Goal: Transaction & Acquisition: Purchase product/service

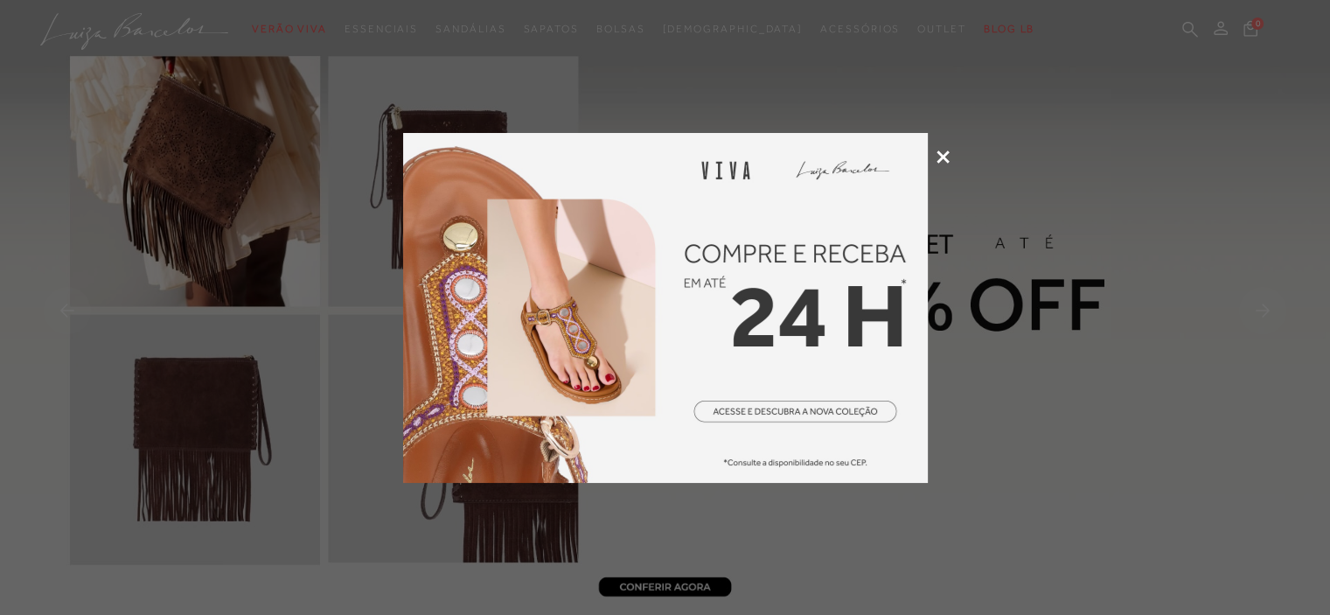
click at [793, 403] on img at bounding box center [665, 308] width 525 height 350
click at [937, 156] on icon at bounding box center [942, 156] width 13 height 13
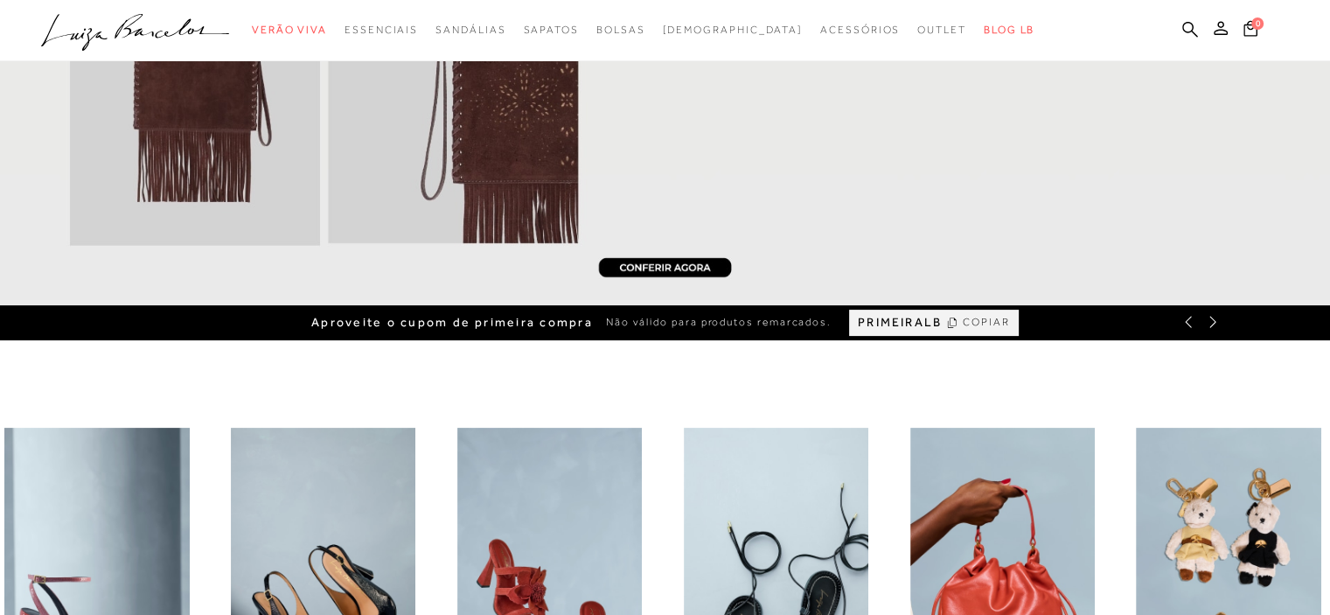
scroll to position [87, 0]
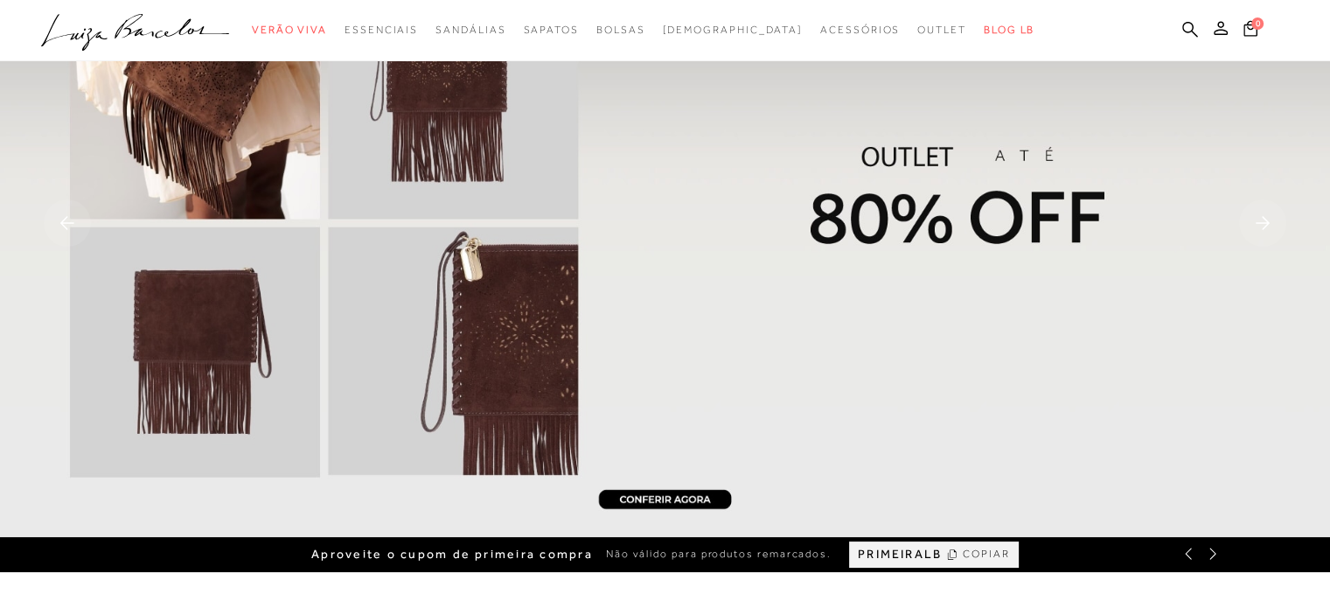
click at [734, 210] on img at bounding box center [665, 225] width 1330 height 624
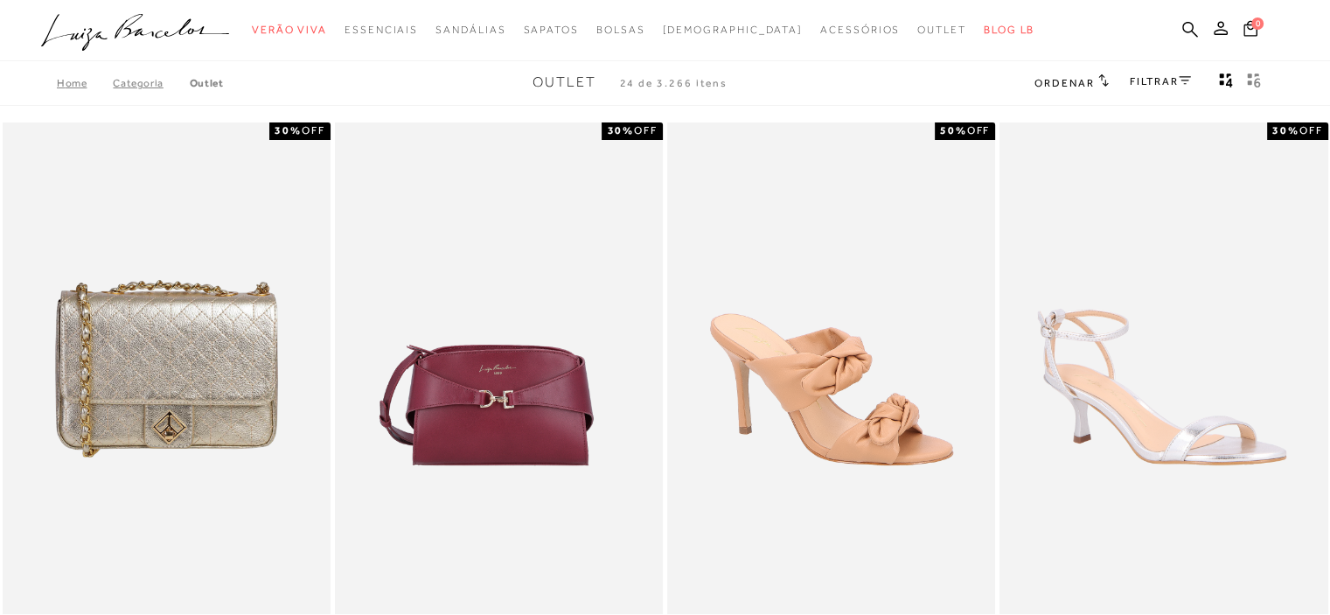
click at [1150, 87] on link "FILTRAR" at bounding box center [1160, 81] width 61 height 12
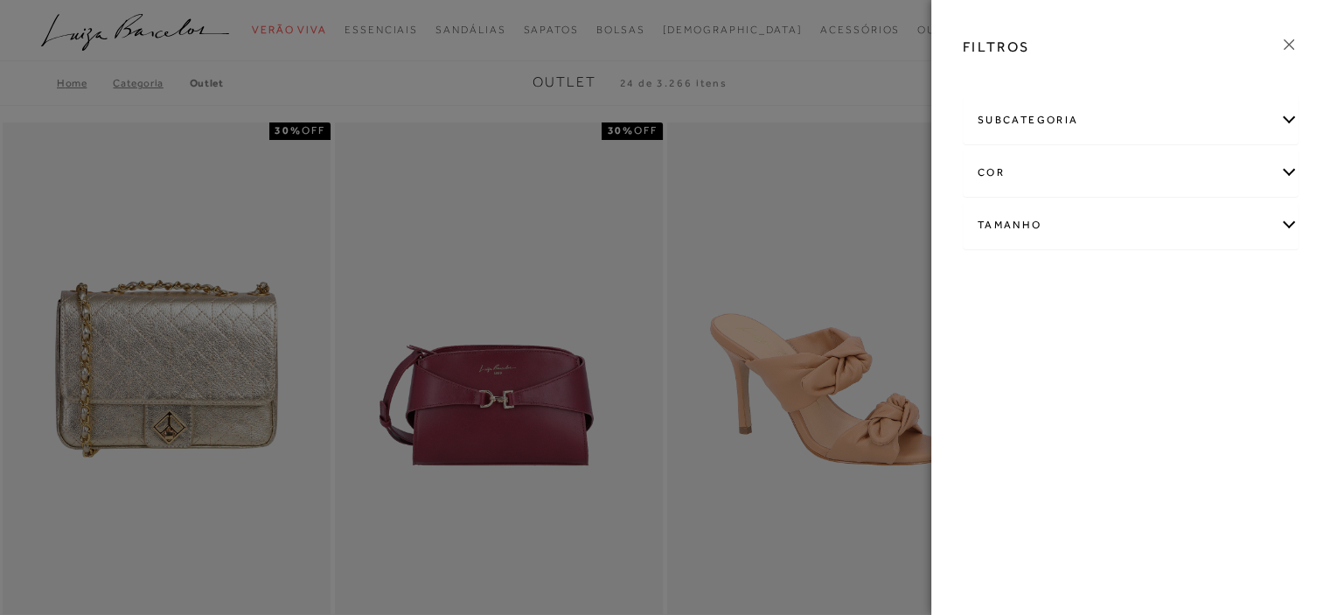
click at [1026, 219] on div "Tamanho" at bounding box center [1130, 225] width 334 height 46
click at [1007, 352] on link "Ver mais..." at bounding box center [1009, 357] width 47 height 13
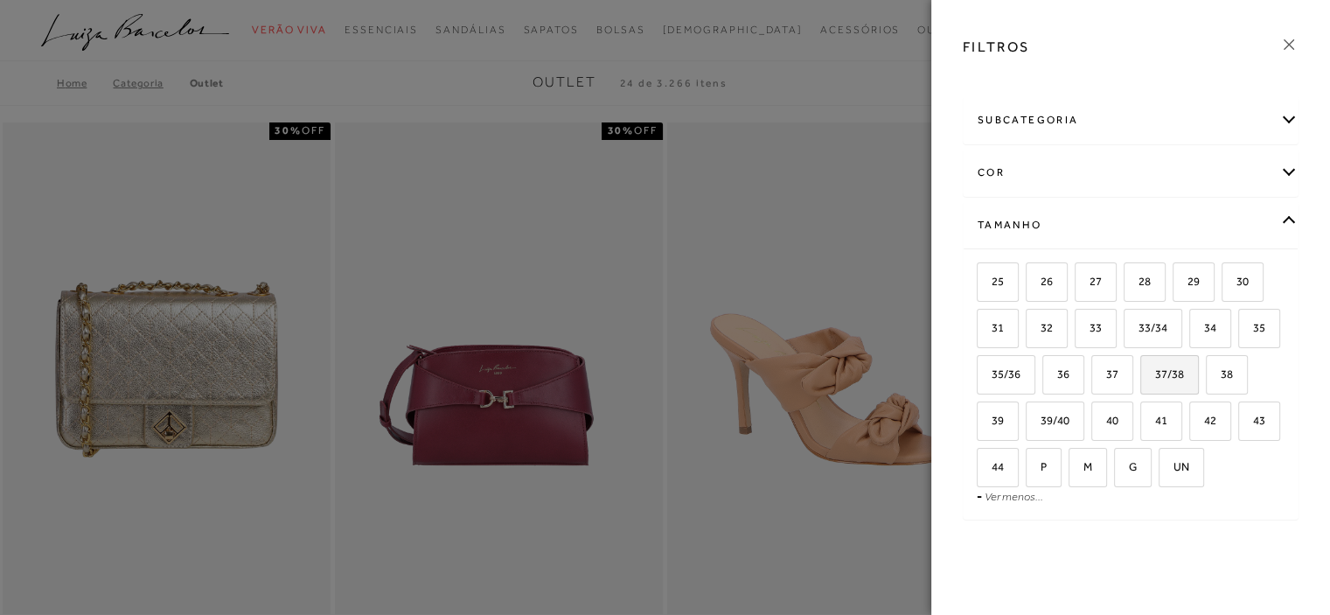
click at [1198, 381] on label "37/38" at bounding box center [1169, 375] width 57 height 38
click at [1155, 381] on input "37/38" at bounding box center [1145, 376] width 17 height 17
checkbox input "true"
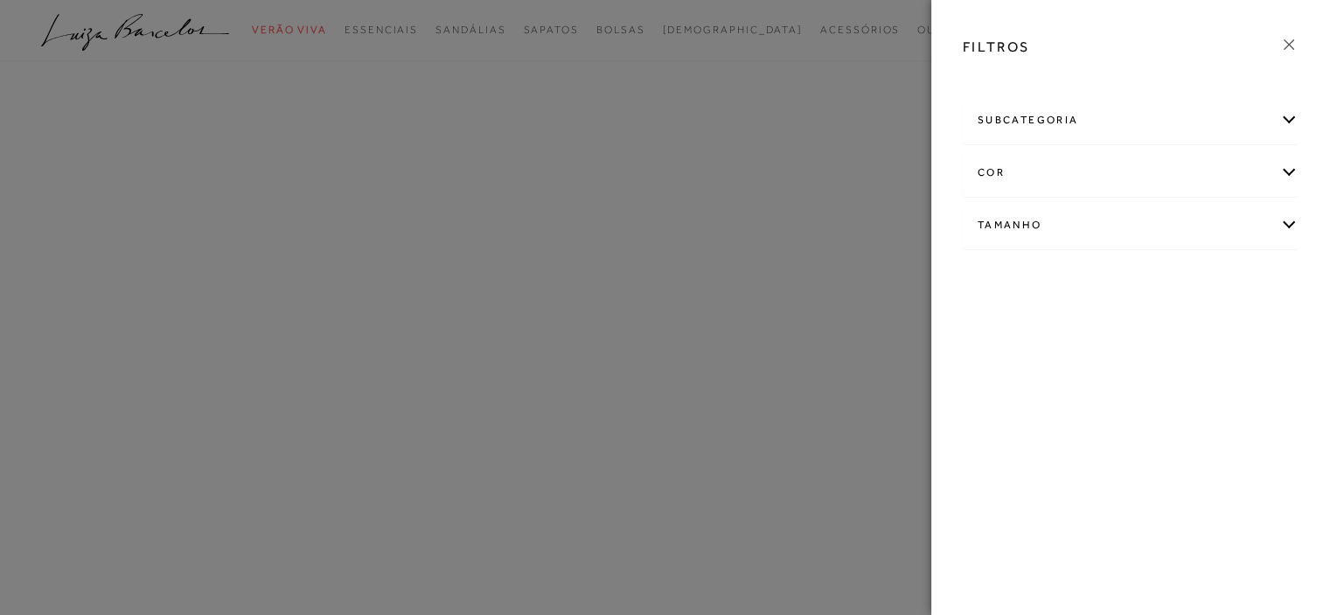
click at [1276, 120] on div "subcategoria" at bounding box center [1130, 120] width 334 height 46
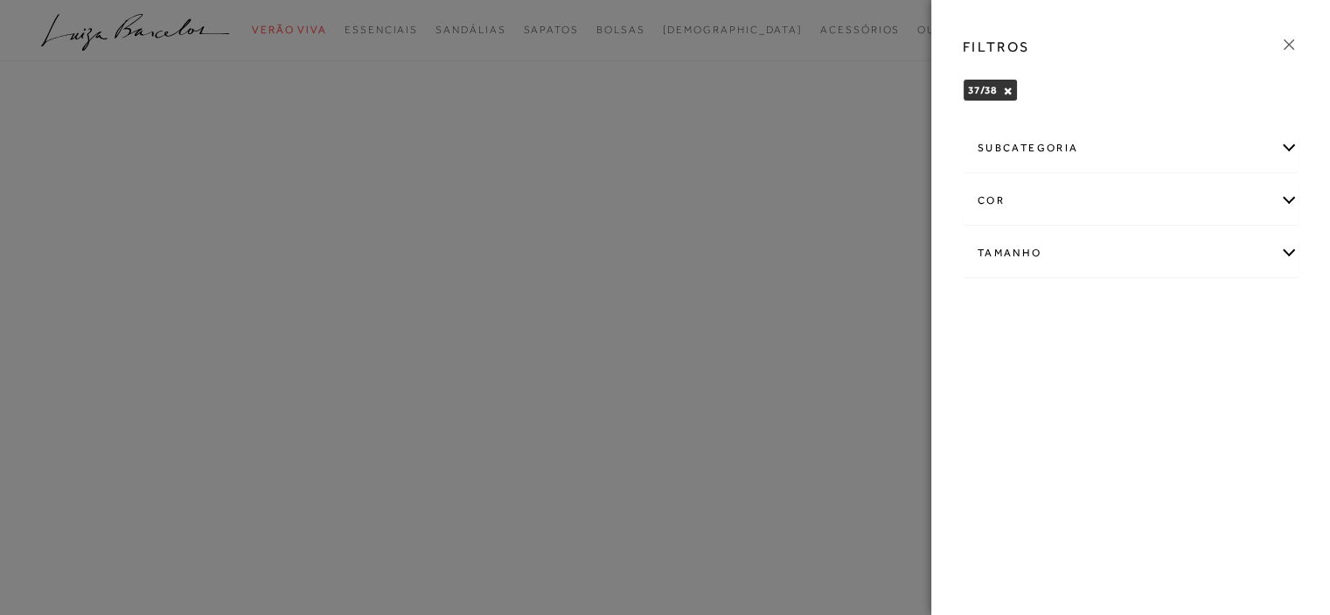
click at [1276, 120] on div "subcategoria Modelo Preço -" at bounding box center [1131, 214] width 364 height 188
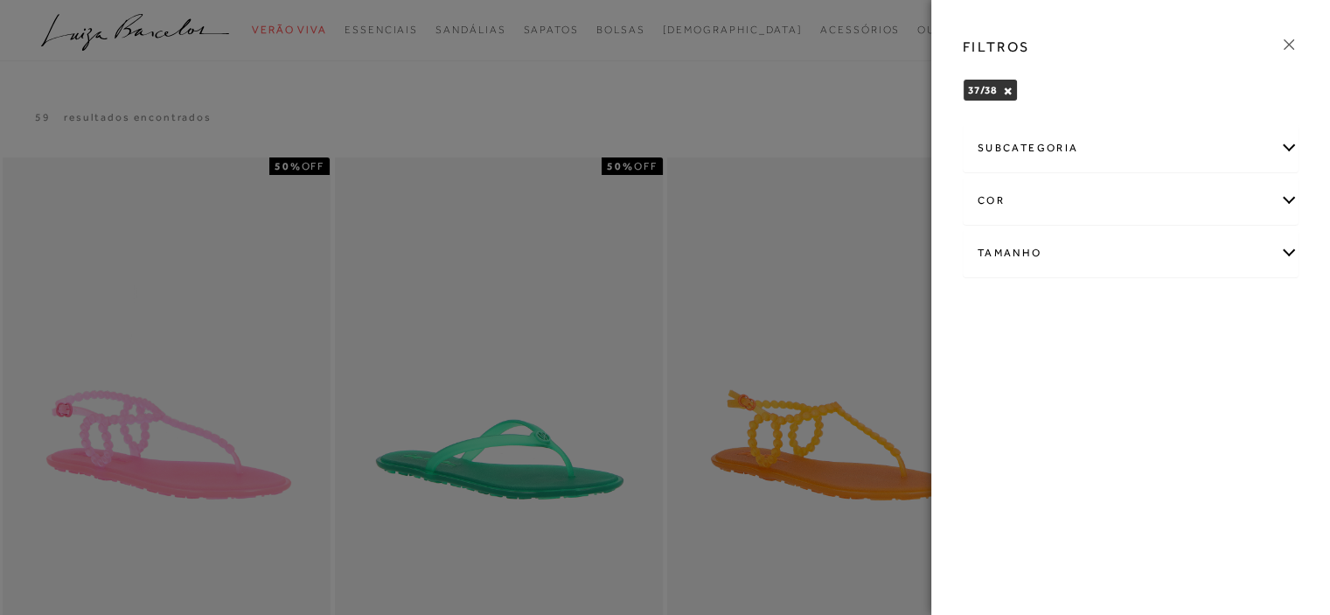
click at [1283, 192] on div "cor" at bounding box center [1130, 200] width 334 height 46
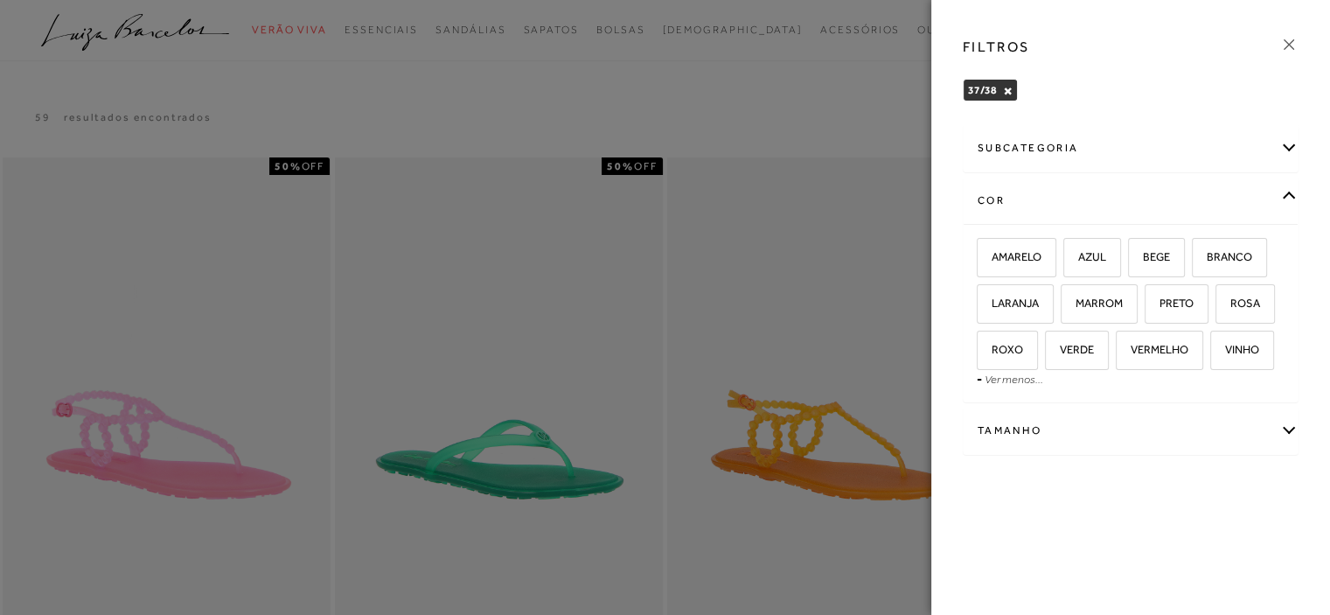
click at [1288, 52] on icon at bounding box center [1288, 44] width 19 height 19
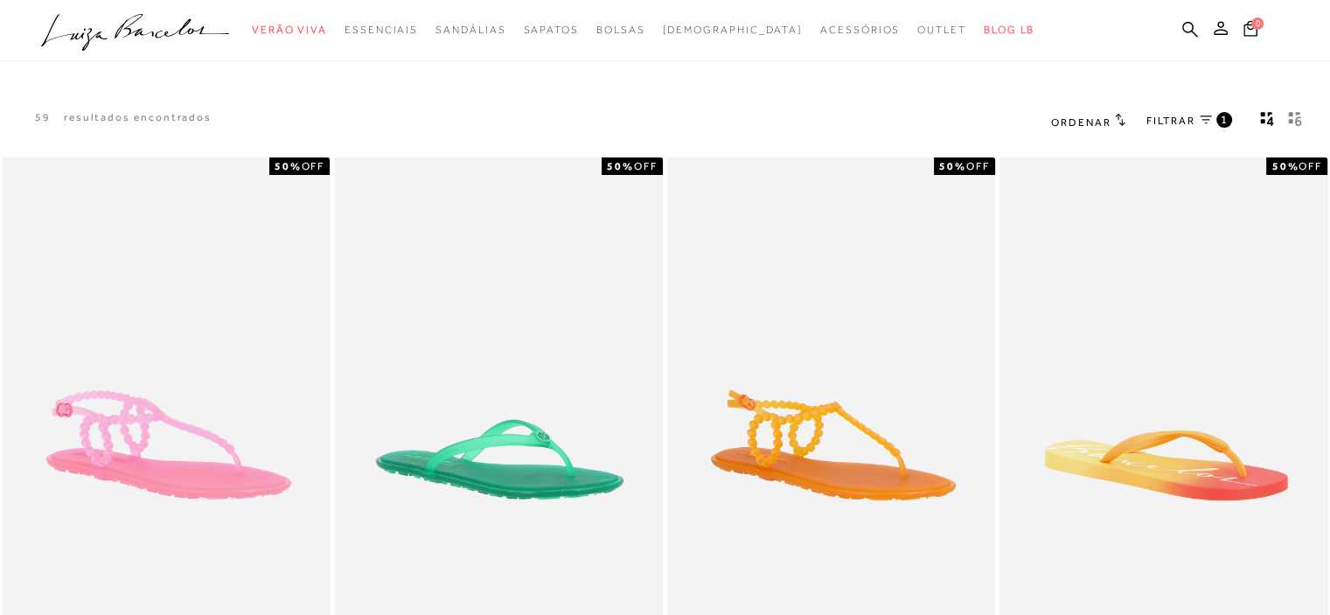
click at [1109, 118] on span "Ordenar" at bounding box center [1080, 122] width 59 height 12
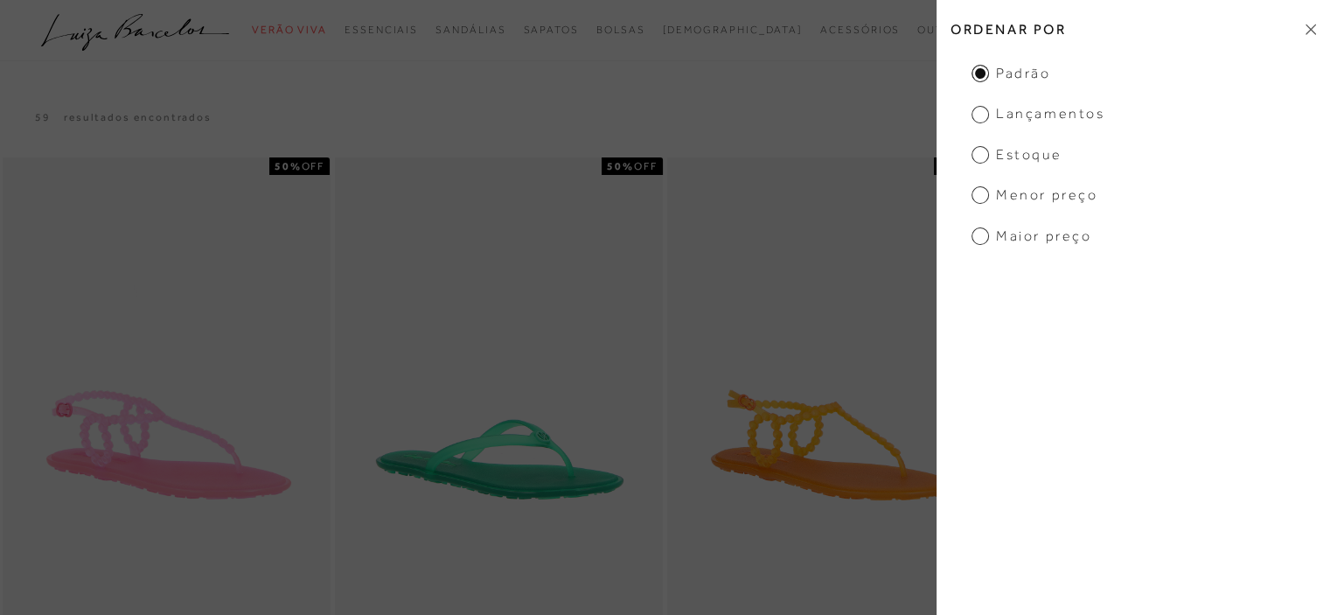
click at [1028, 189] on span "Menor Preço" at bounding box center [1034, 194] width 126 height 19
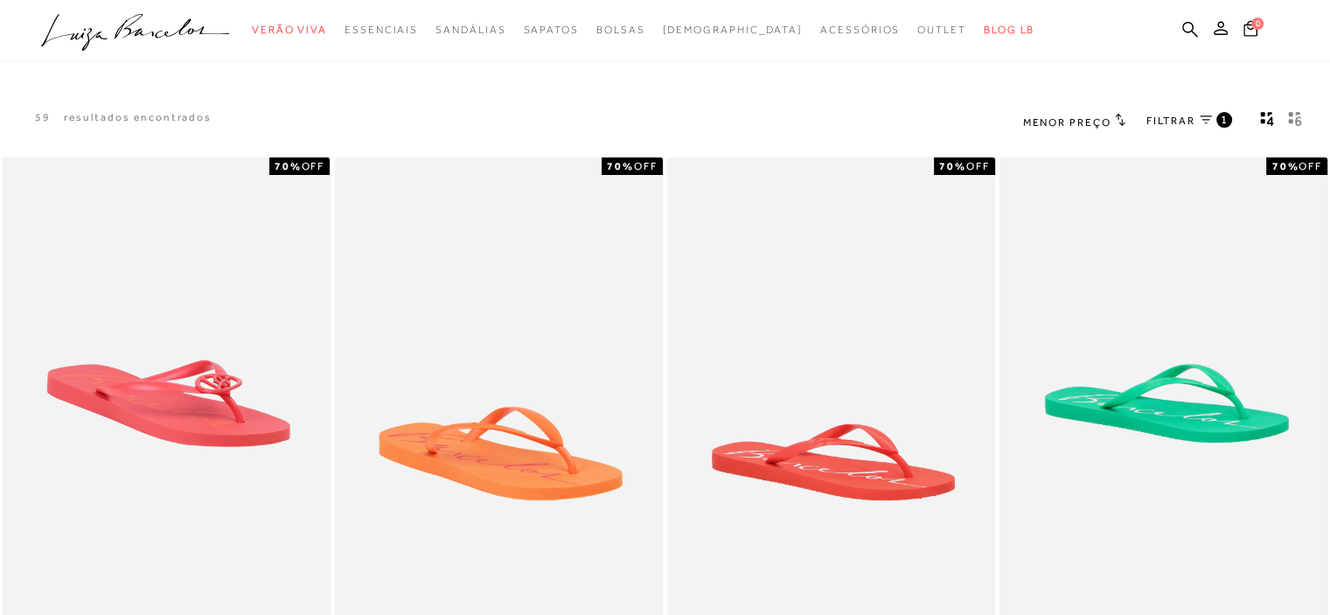
click at [1110, 129] on h2 "Menor Preço" at bounding box center [1074, 121] width 102 height 17
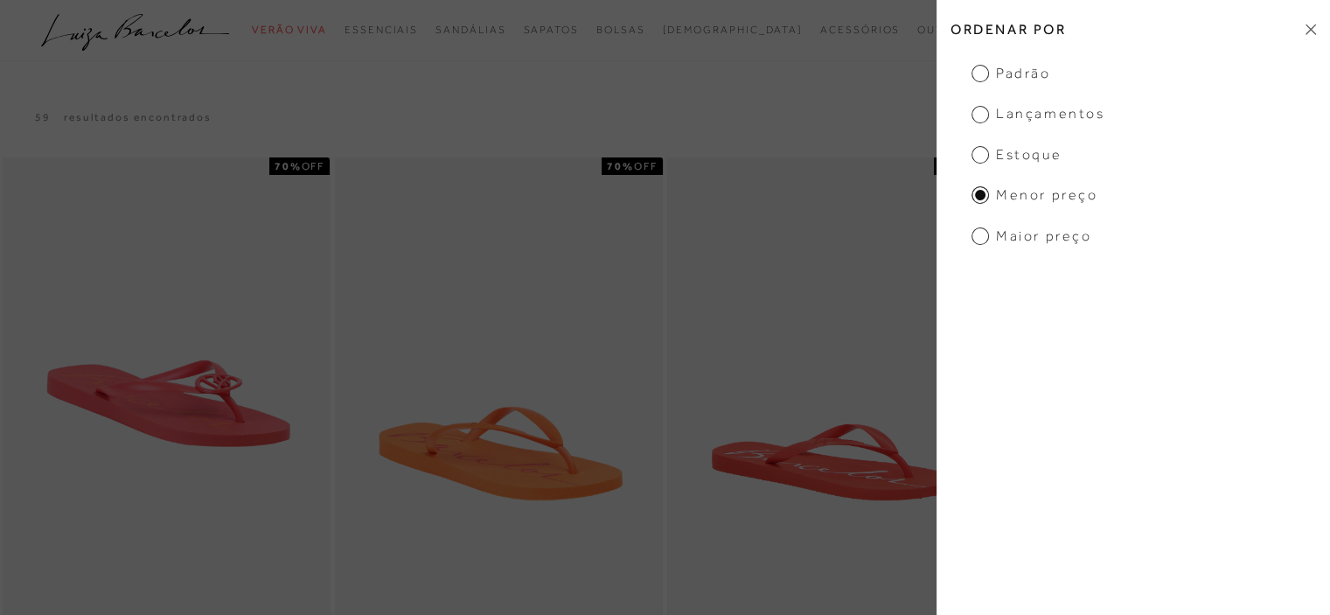
click at [1312, 26] on icon at bounding box center [1310, 29] width 10 height 10
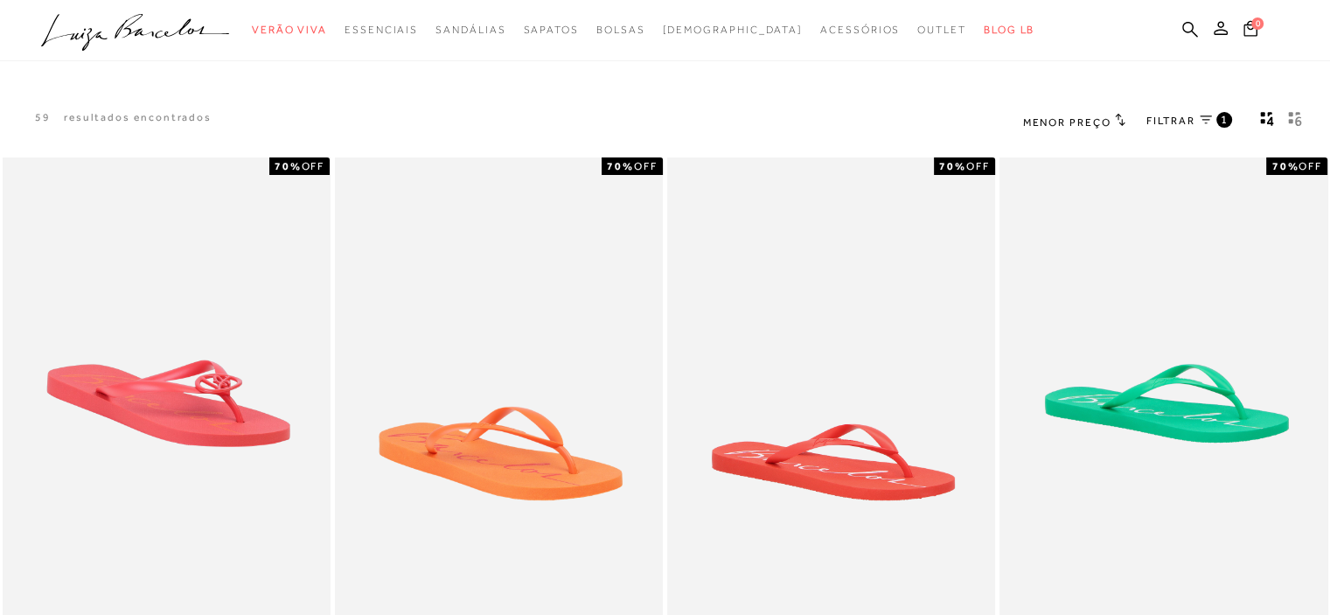
click at [1291, 118] on icon "gridText6Desc" at bounding box center [1295, 119] width 14 height 16
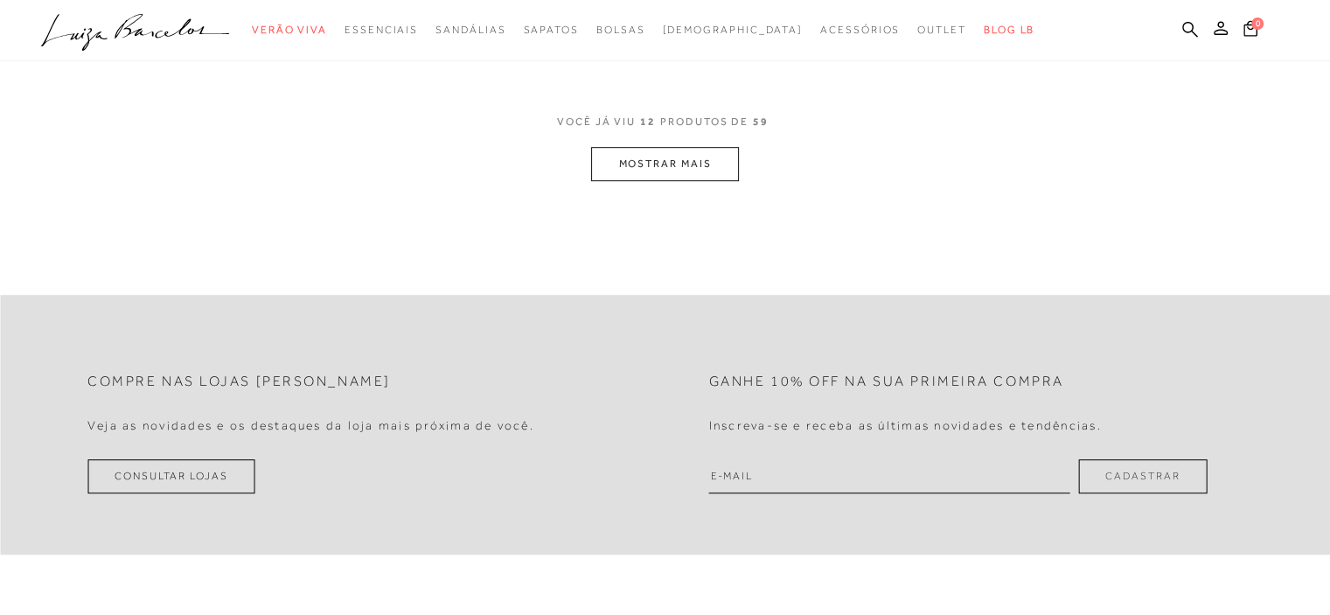
scroll to position [911, 0]
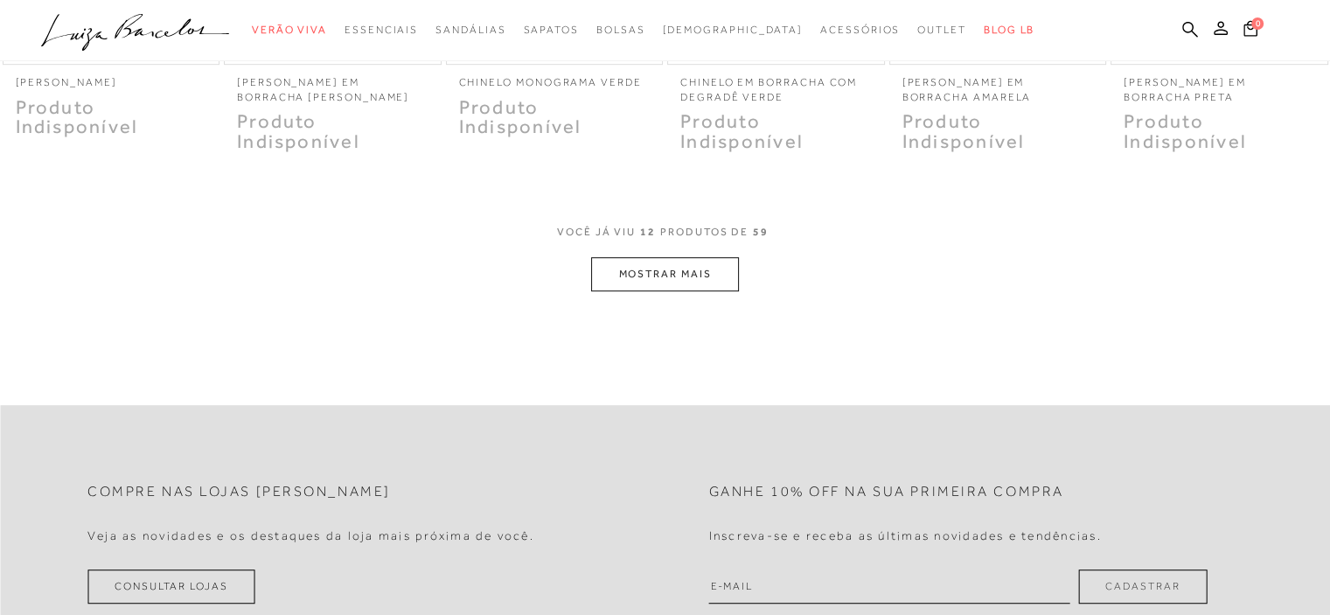
click at [692, 267] on button "MOSTRAR MAIS" at bounding box center [664, 274] width 147 height 34
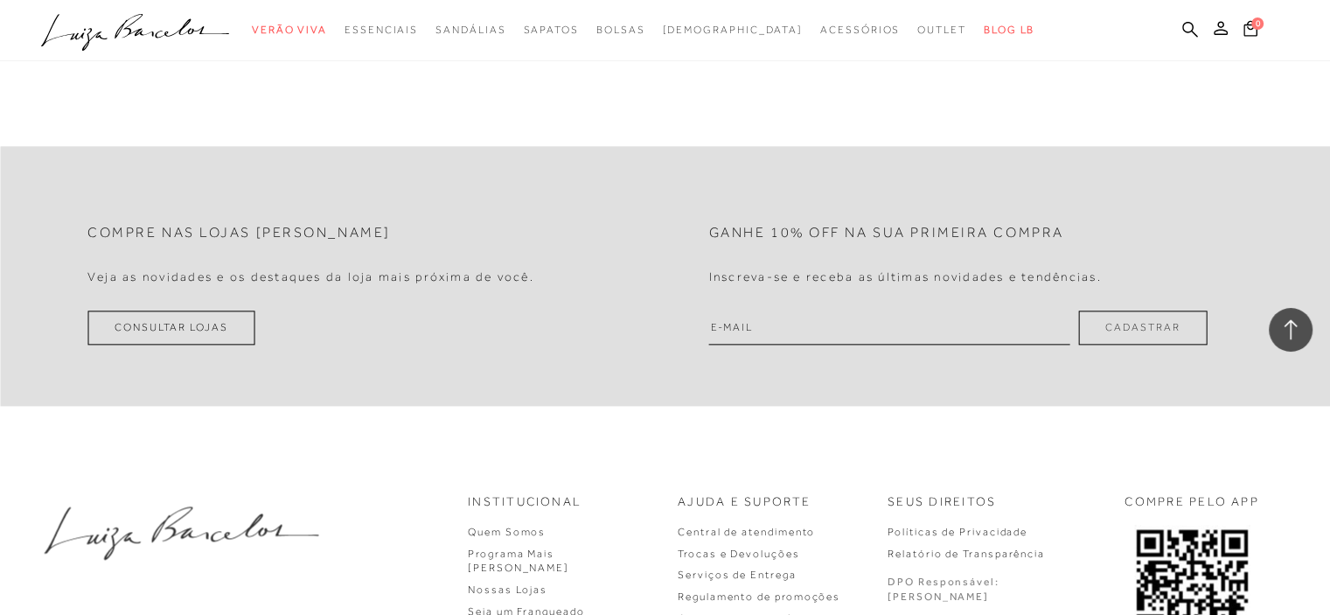
scroll to position [1833, 0]
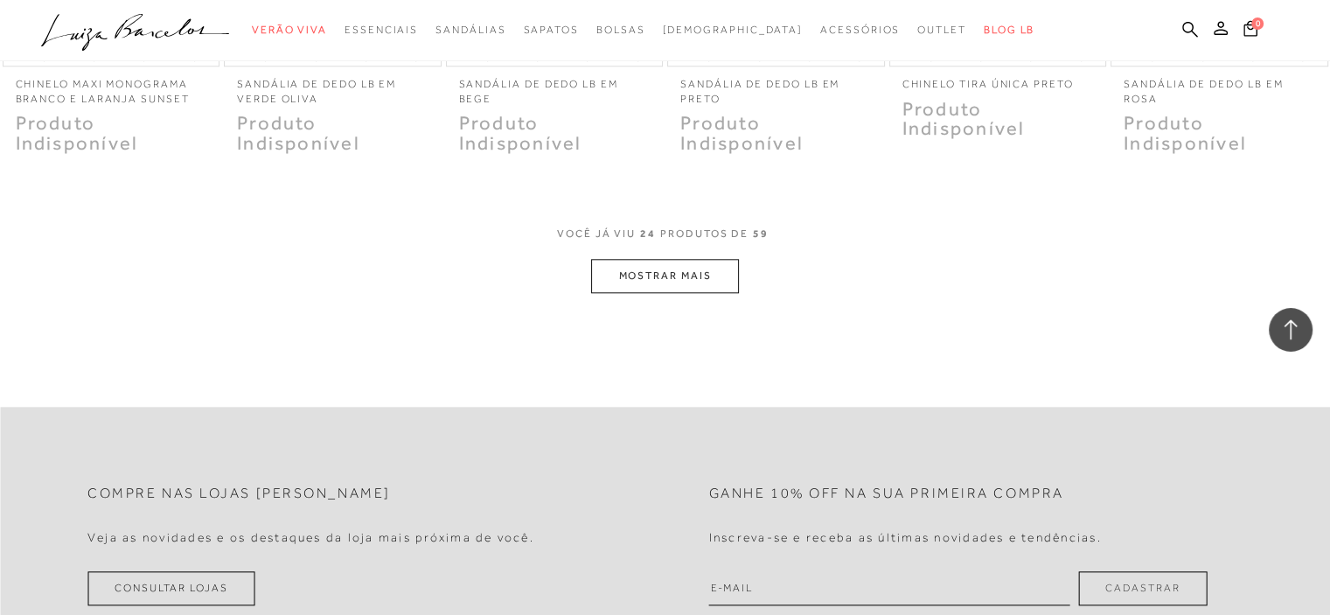
click at [668, 268] on button "MOSTRAR MAIS" at bounding box center [664, 276] width 147 height 34
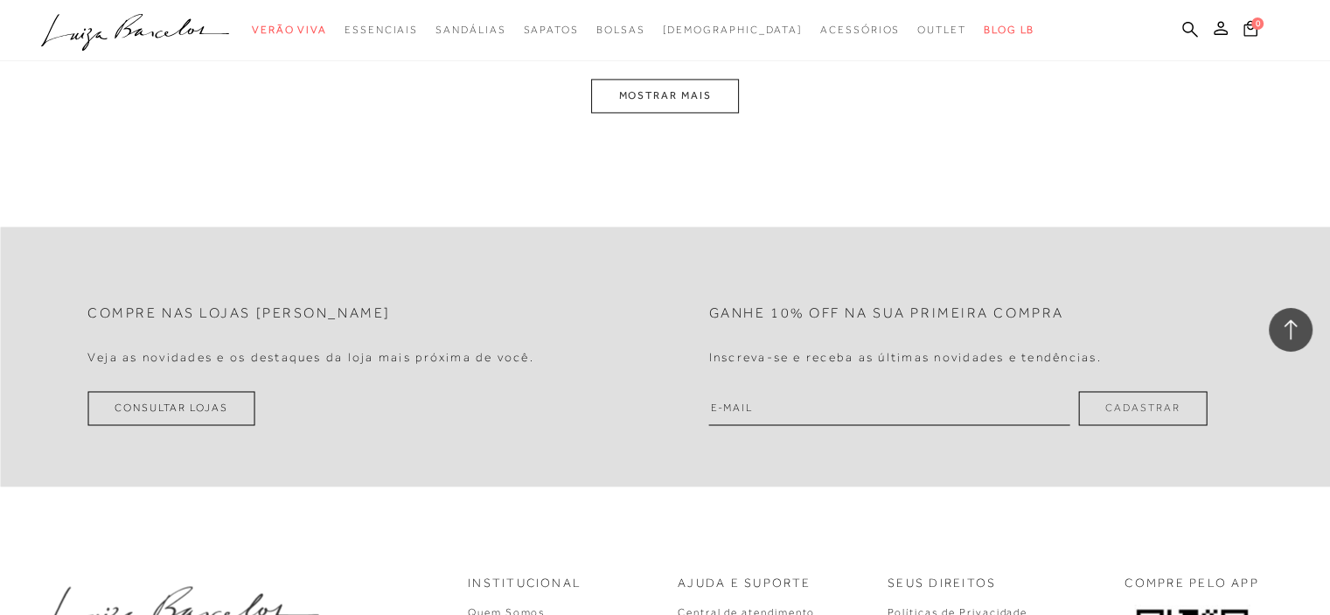
scroll to position [2602, 0]
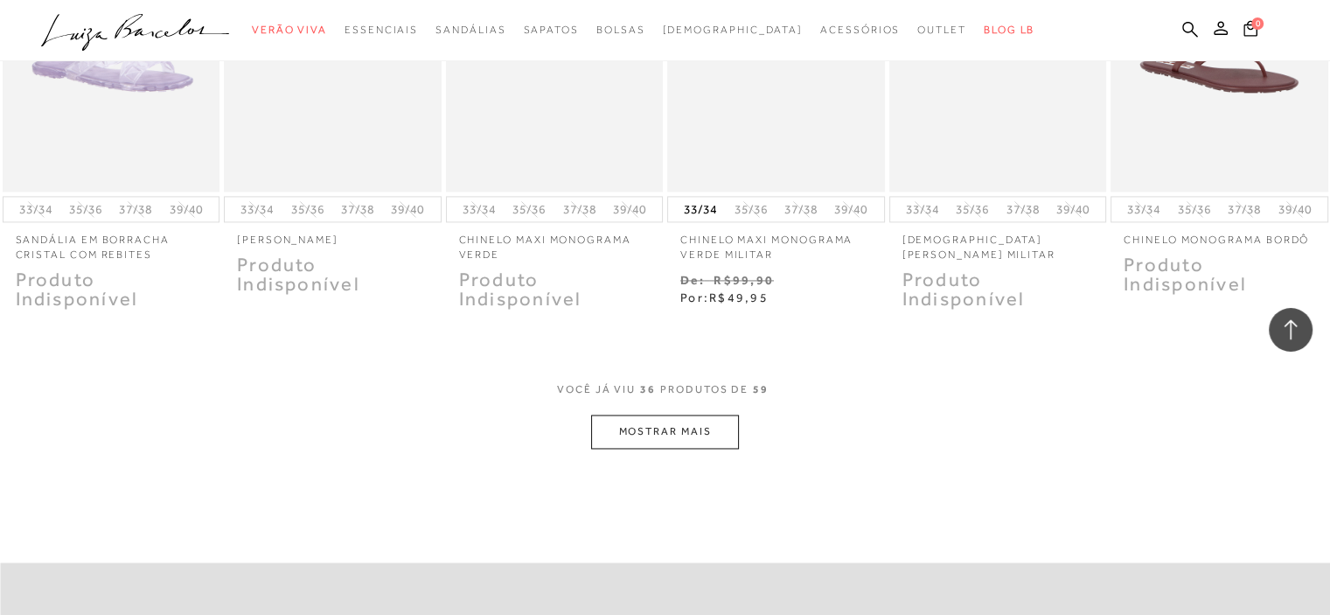
drag, startPoint x: 631, startPoint y: 381, endPoint x: 629, endPoint y: 400, distance: 18.4
click at [631, 382] on span "VOCê JÁ VIU" at bounding box center [596, 389] width 79 height 15
click at [629, 400] on div "VOCê JÁ VIU 36 PRODUTOS DE 59" at bounding box center [665, 398] width 216 height 32
click at [638, 420] on button "MOSTRAR MAIS" at bounding box center [664, 431] width 147 height 34
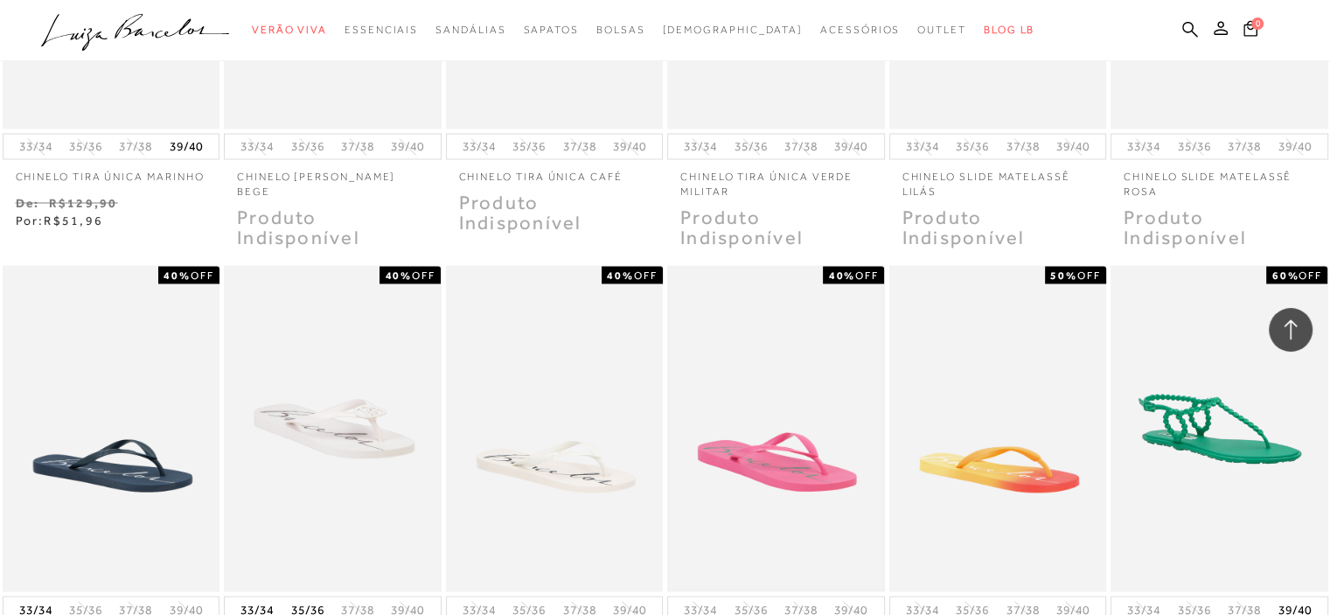
scroll to position [3720, 0]
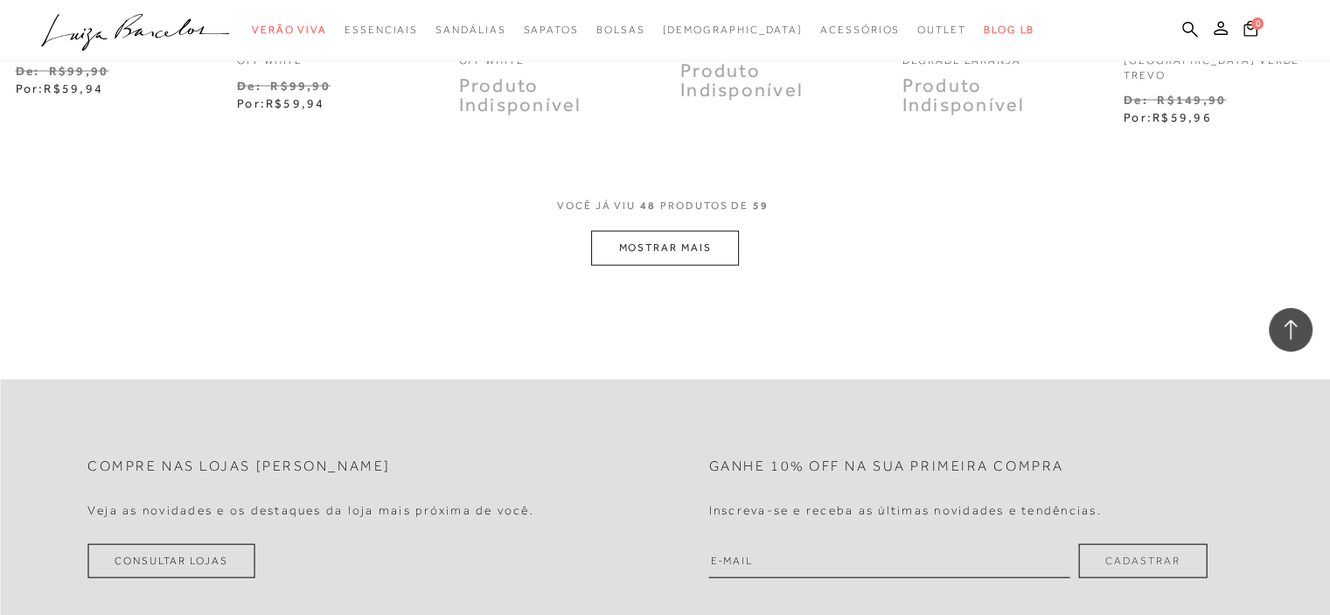
click at [691, 240] on button "MOSTRAR MAIS" at bounding box center [664, 248] width 147 height 34
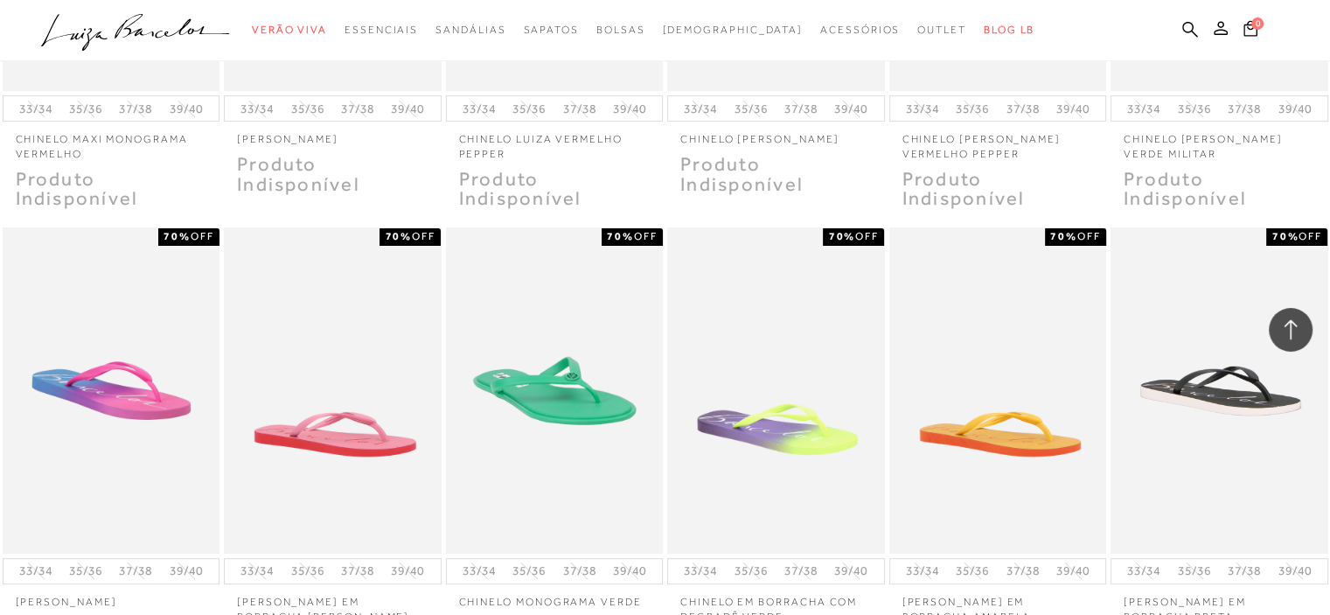
scroll to position [0, 0]
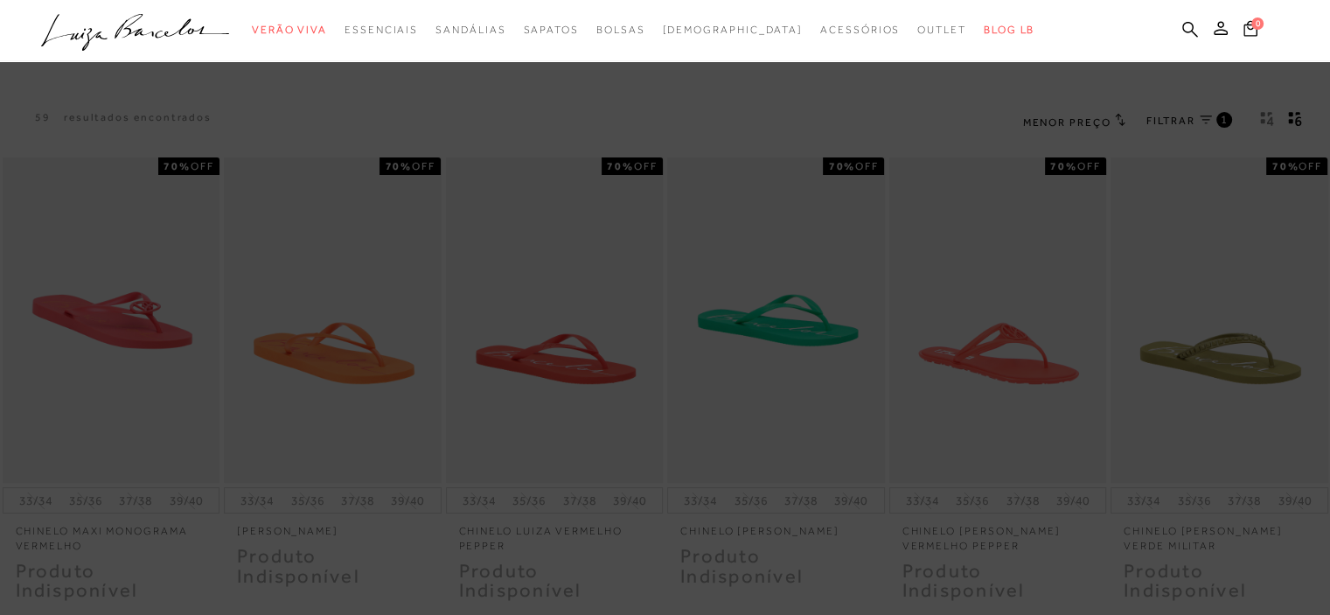
click at [195, 35] on icon ".a{fill-rule:evenodd;}" at bounding box center [135, 32] width 189 height 37
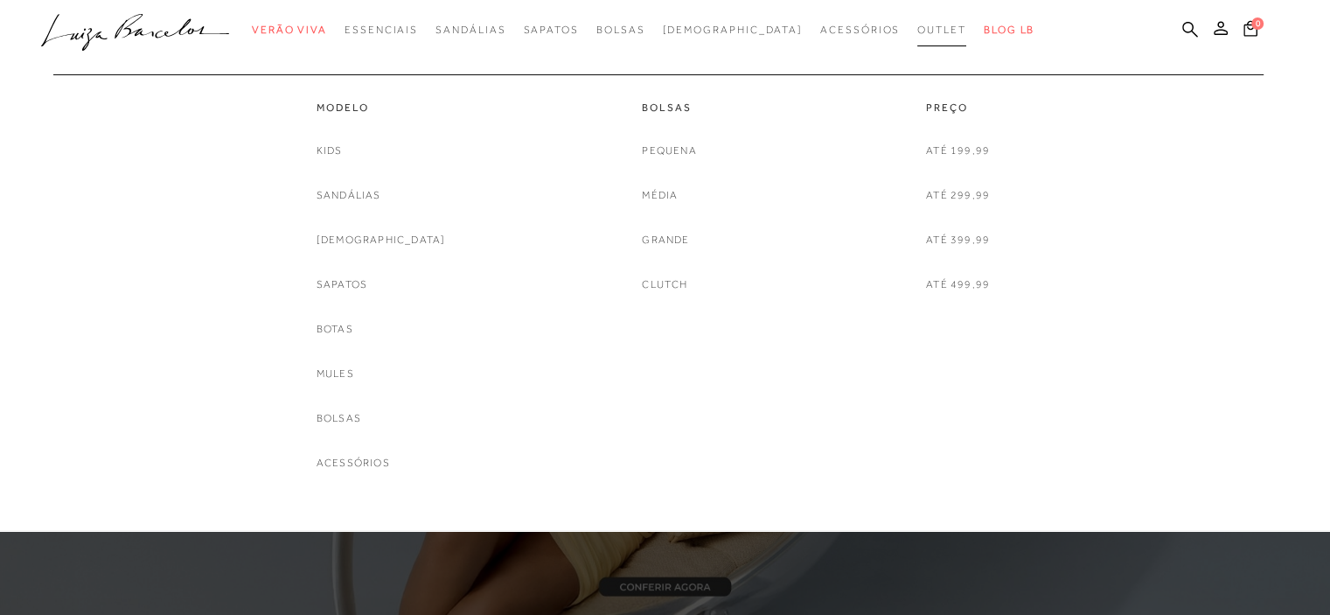
click at [917, 28] on span "Outlet" at bounding box center [941, 30] width 49 height 12
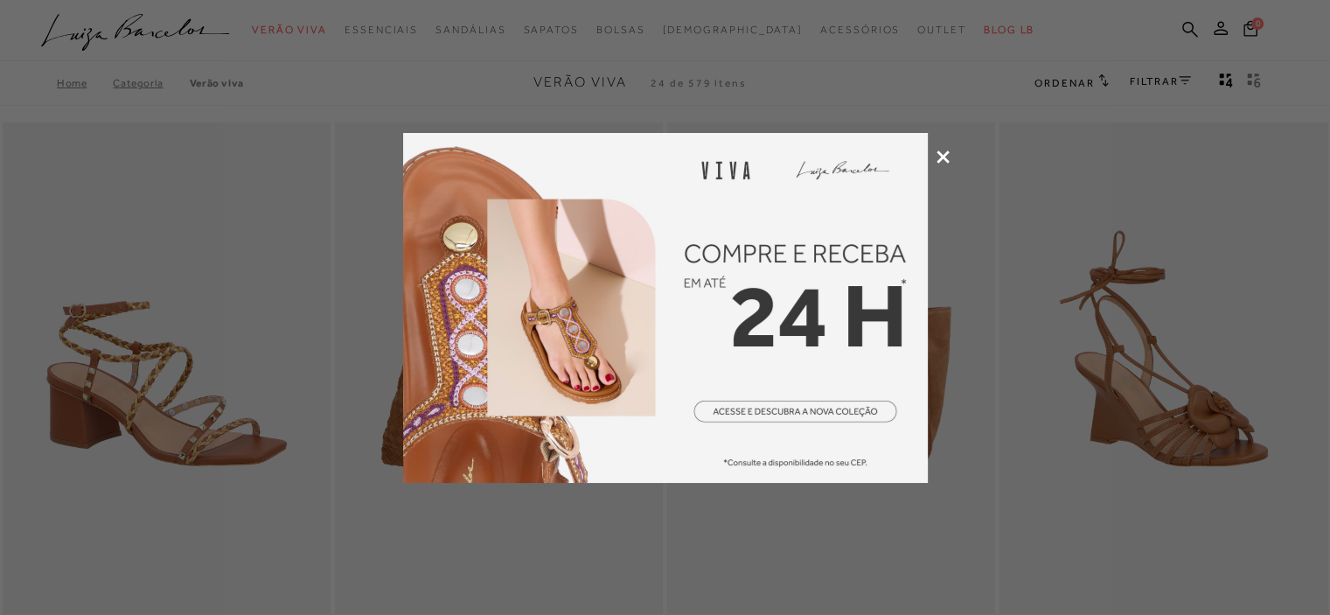
click at [797, 365] on img at bounding box center [665, 308] width 525 height 350
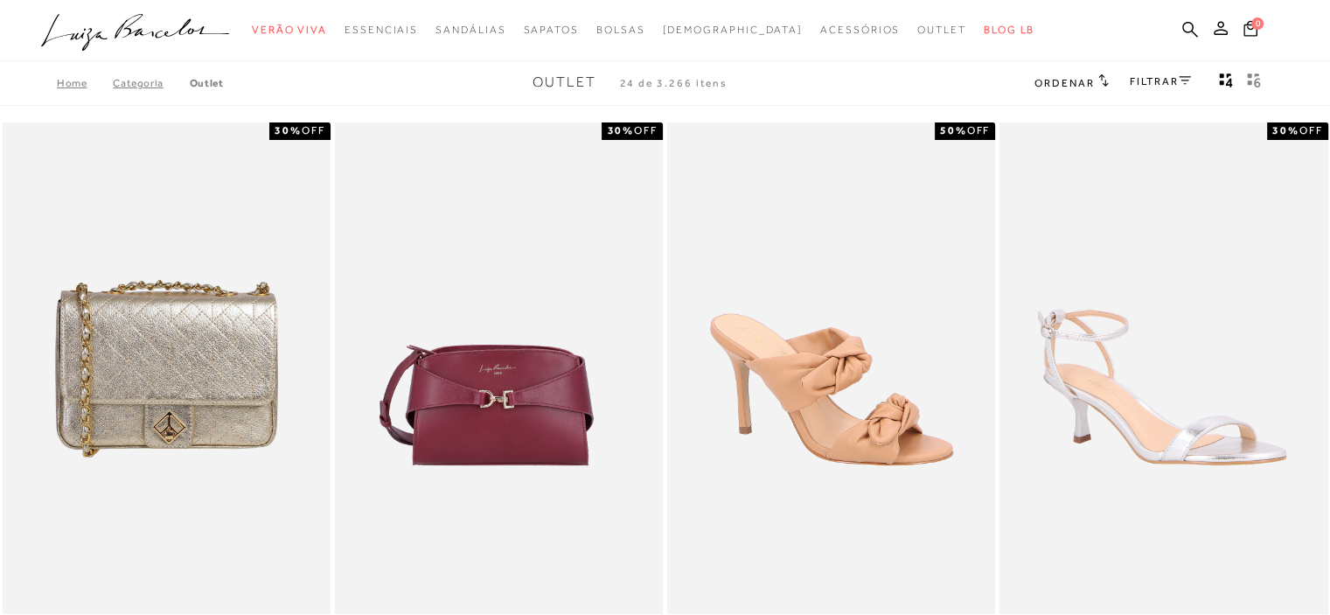
click at [1176, 80] on link "FILTRAR" at bounding box center [1160, 81] width 61 height 12
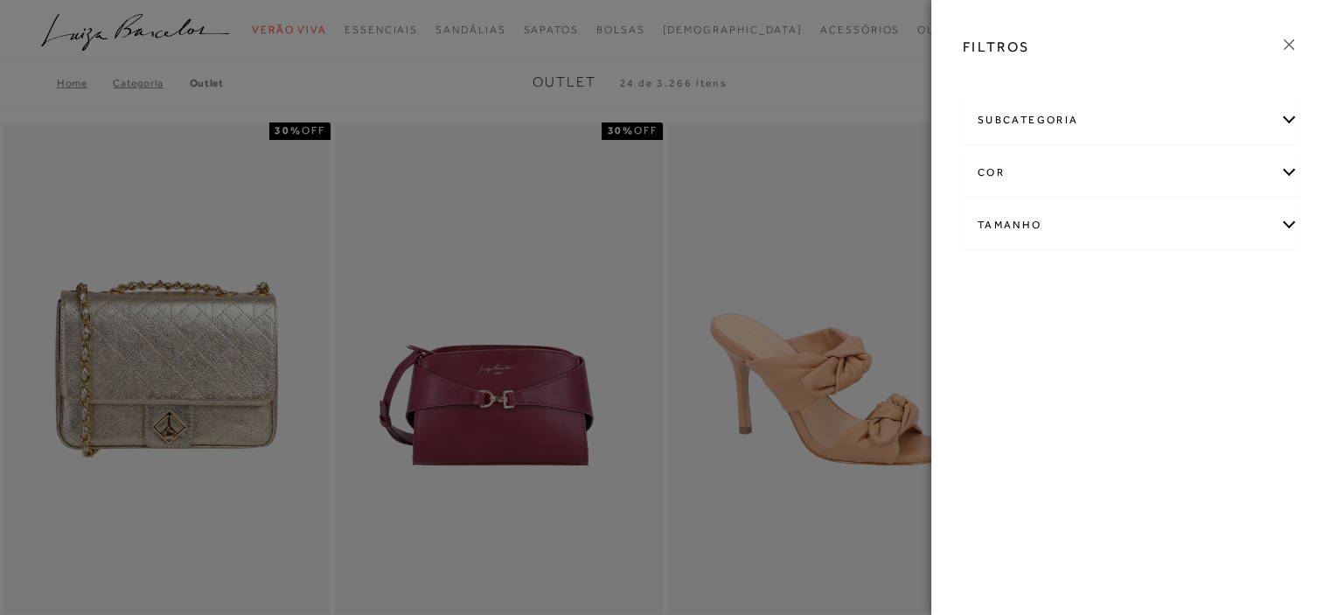
click at [1064, 111] on div "subcategoria" at bounding box center [1130, 120] width 334 height 46
click at [1058, 115] on div "subcategoria" at bounding box center [1130, 120] width 334 height 46
click at [1046, 223] on div "Tamanho" at bounding box center [1130, 225] width 334 height 46
click at [830, 92] on div at bounding box center [665, 307] width 1330 height 615
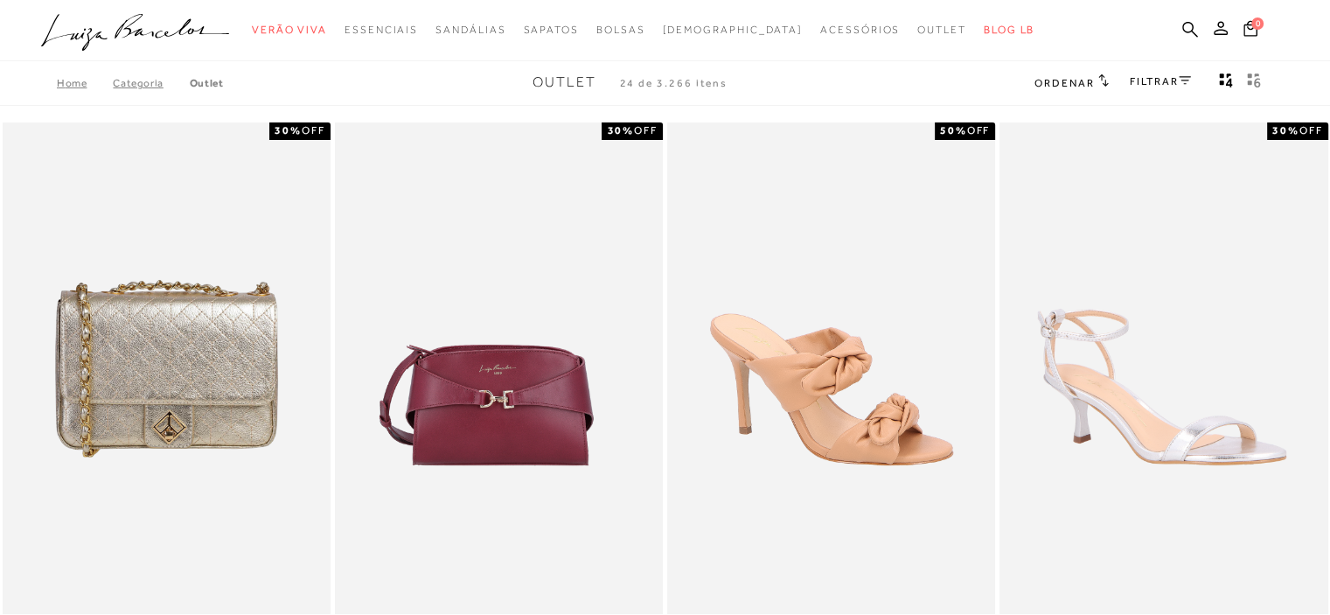
click at [1254, 76] on icon "gridText6Desc" at bounding box center [1254, 81] width 14 height 16
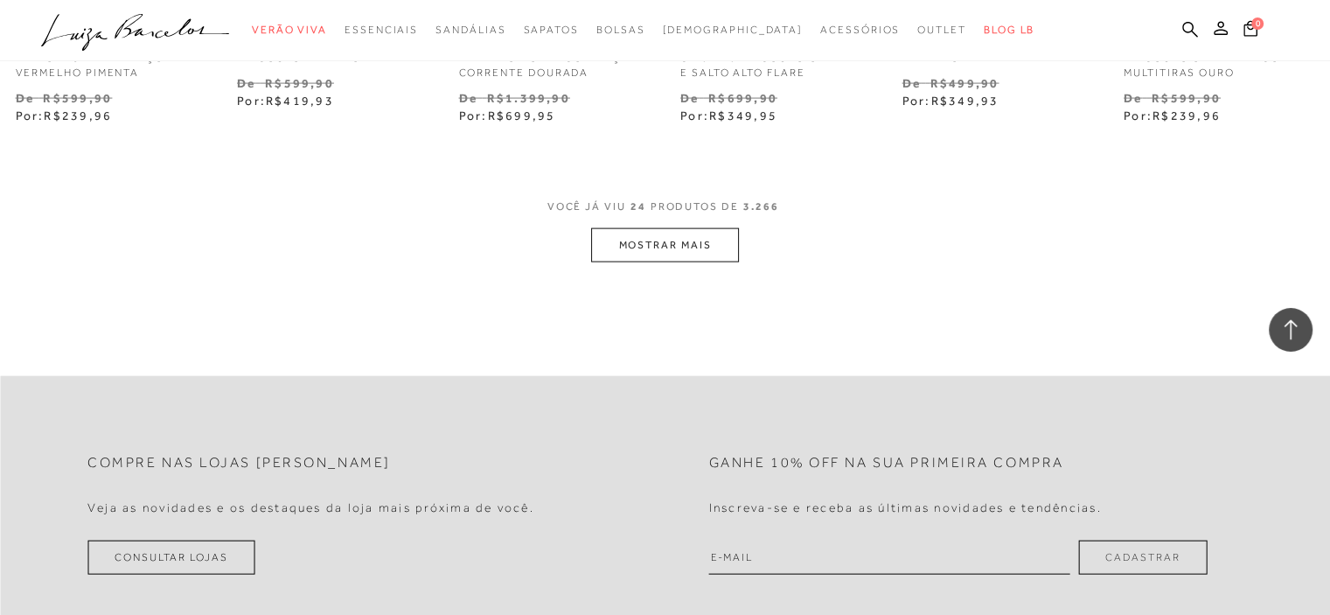
scroll to position [3864, 0]
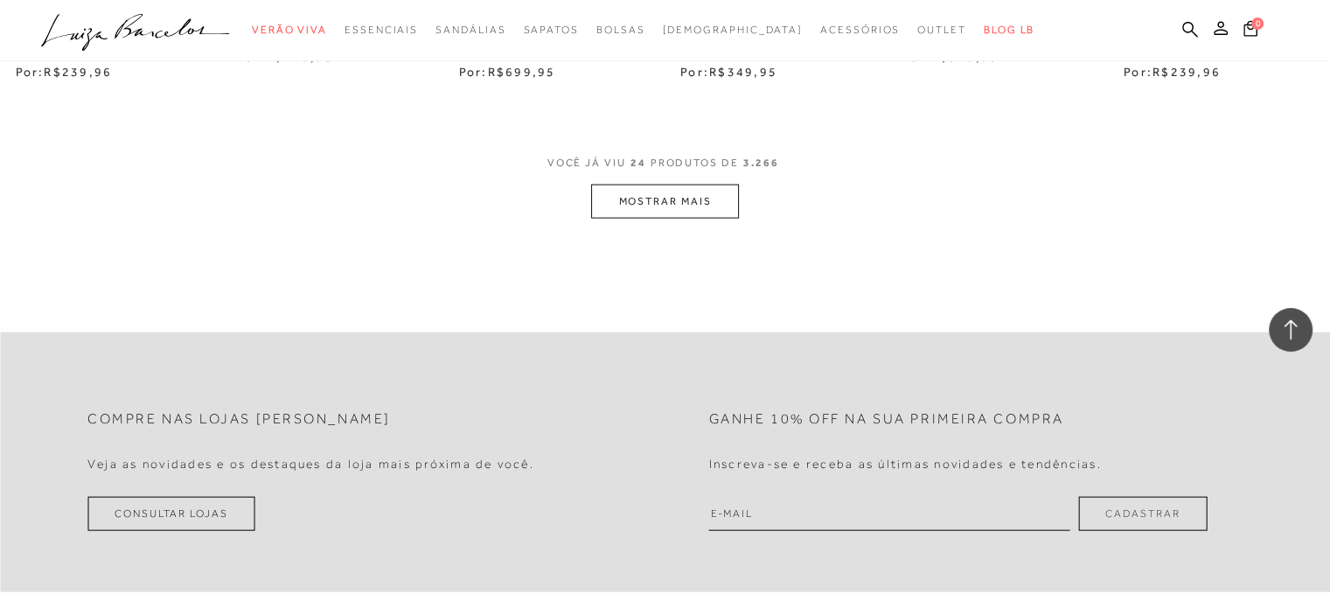
click at [716, 219] on button "MOSTRAR MAIS" at bounding box center [664, 201] width 147 height 34
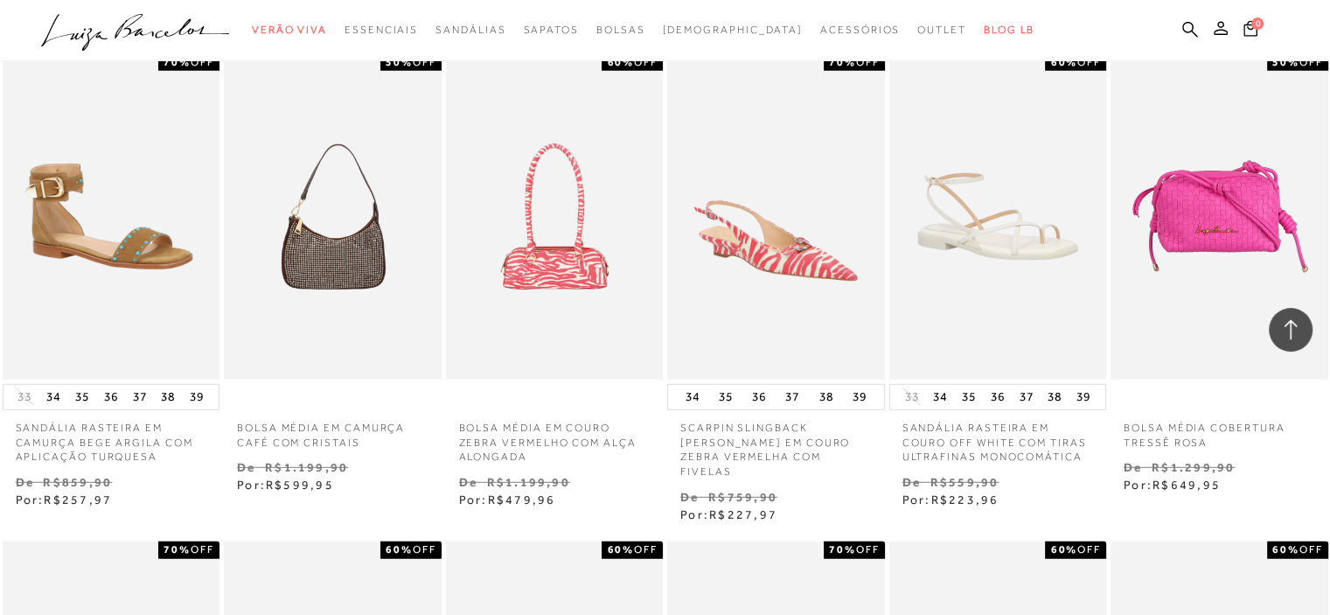
scroll to position [5425, 0]
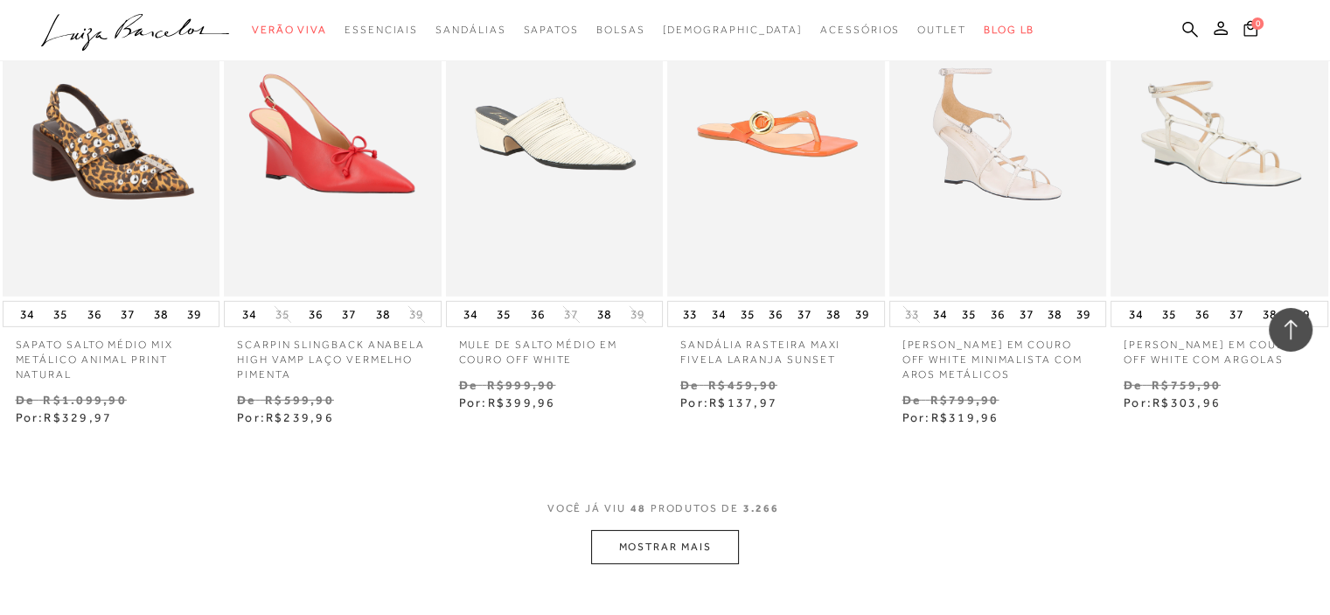
click at [671, 564] on button "MOSTRAR MAIS" at bounding box center [664, 547] width 147 height 34
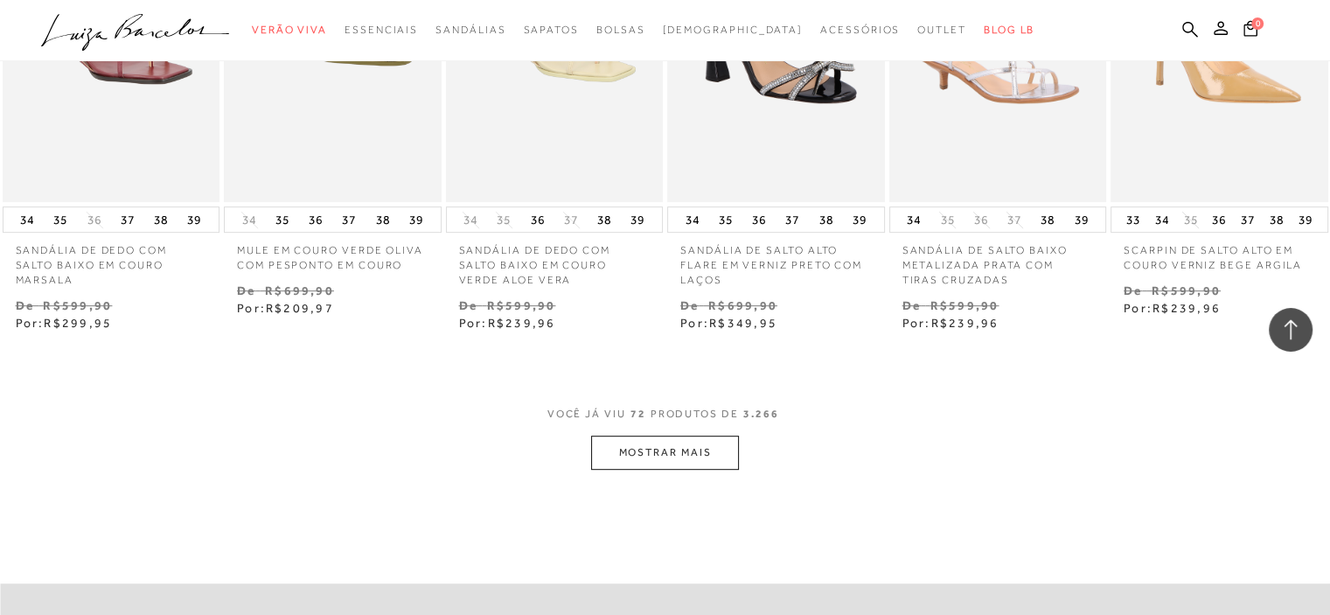
scroll to position [7420, 0]
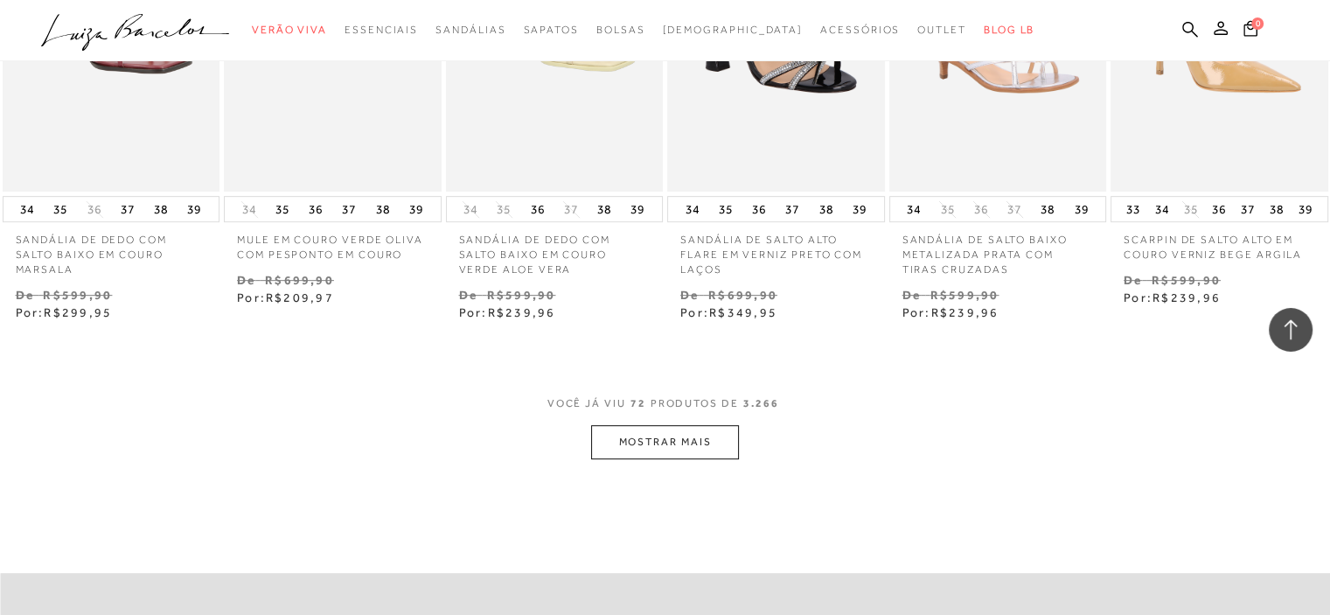
click at [671, 459] on button "MOSTRAR MAIS" at bounding box center [664, 442] width 147 height 34
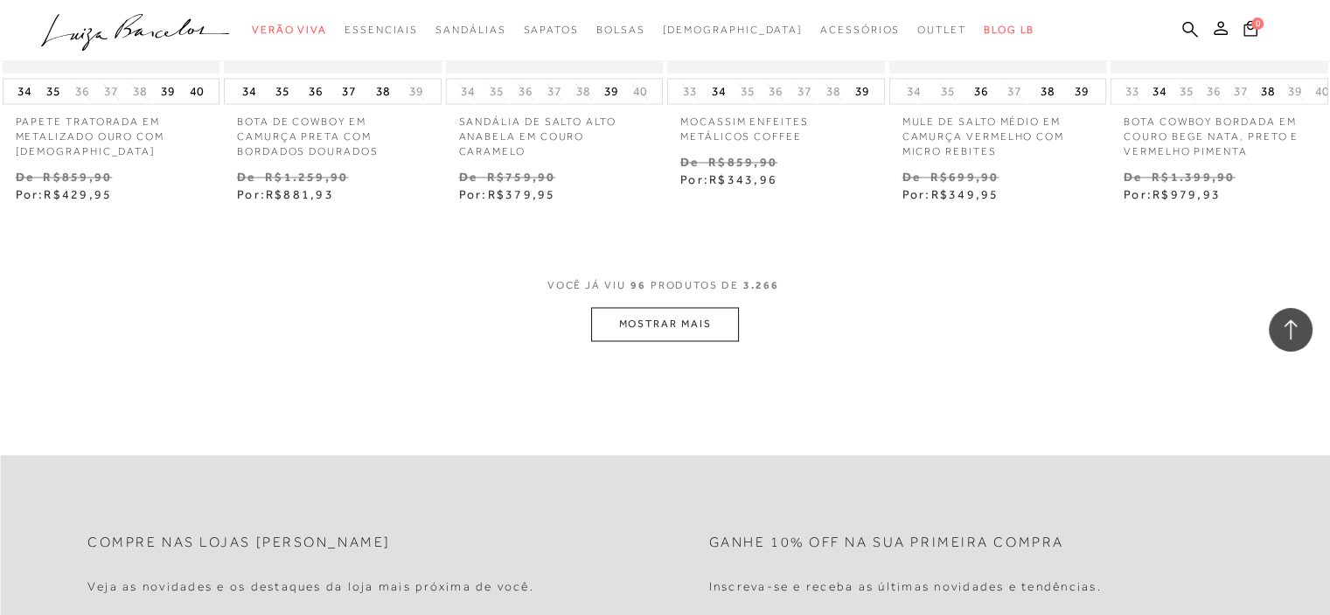
scroll to position [9431, 0]
click at [655, 339] on button "MOSTRAR MAIS" at bounding box center [664, 322] width 147 height 34
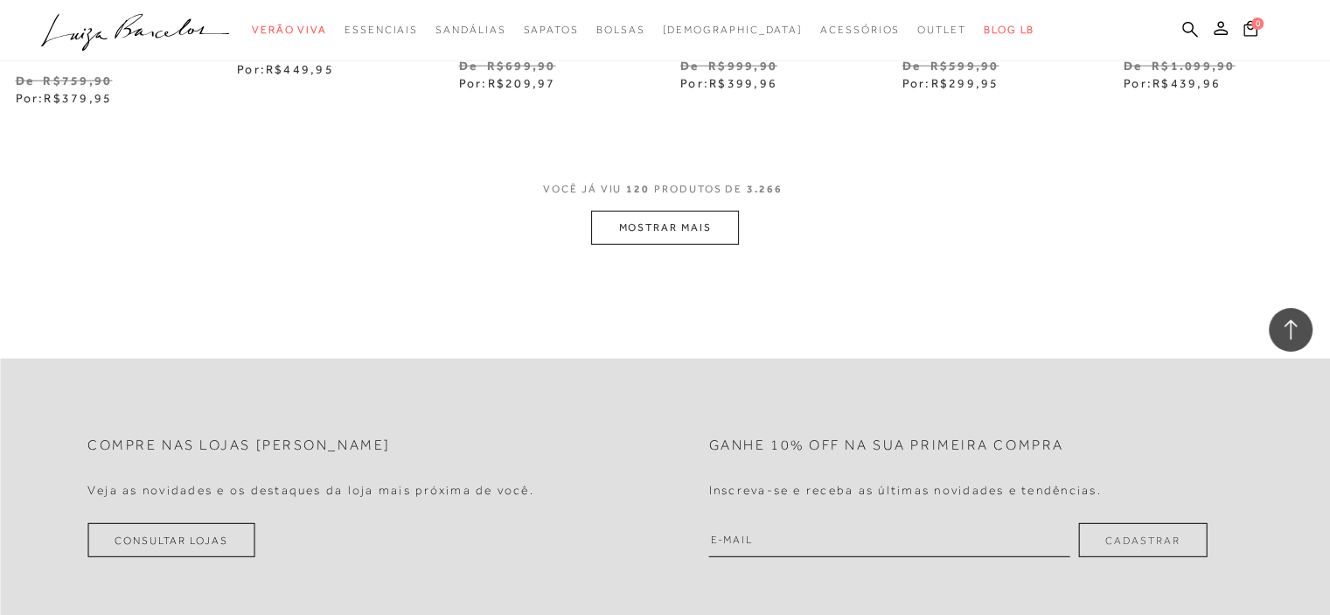
scroll to position [11459, 0]
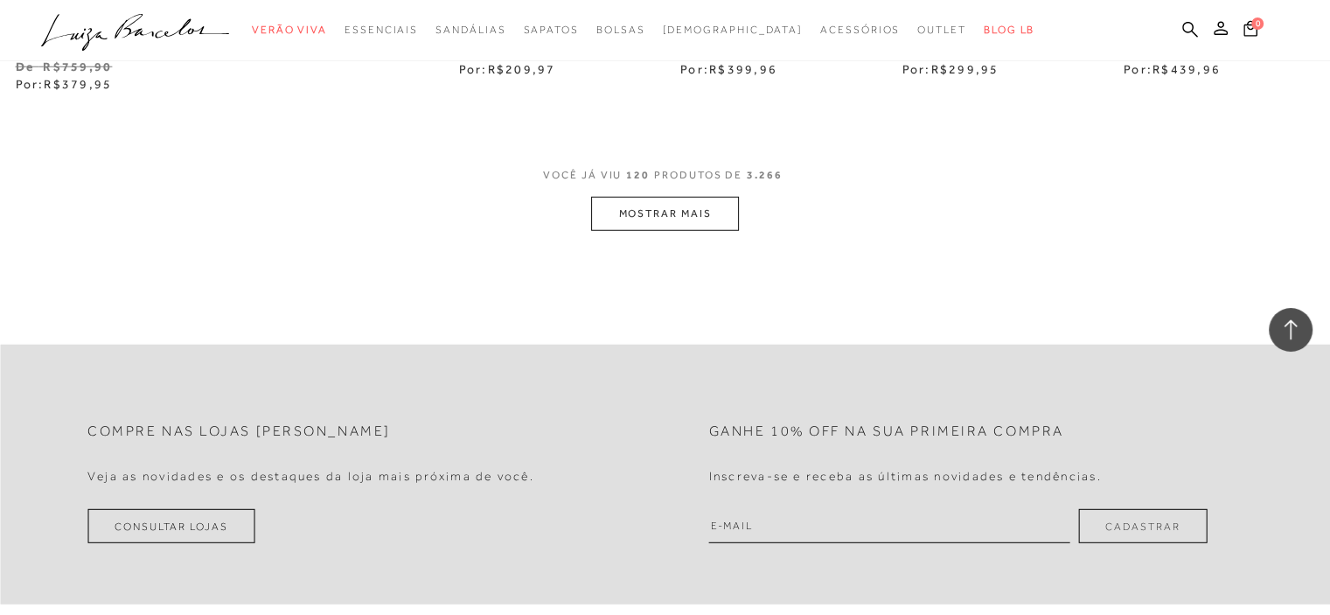
click at [657, 231] on button "MOSTRAR MAIS" at bounding box center [664, 214] width 147 height 34
